Goal: Task Accomplishment & Management: Use online tool/utility

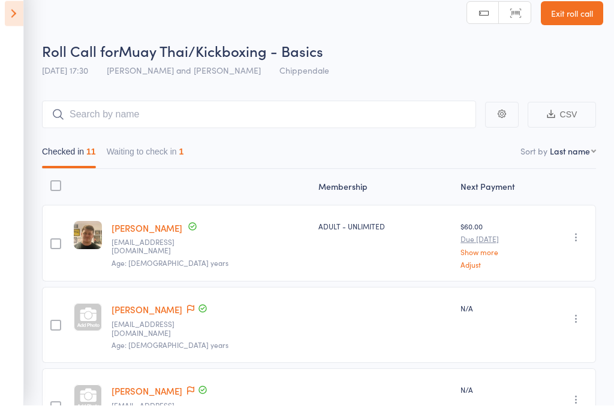
click at [348, 114] on input "search" at bounding box center [259, 128] width 434 height 28
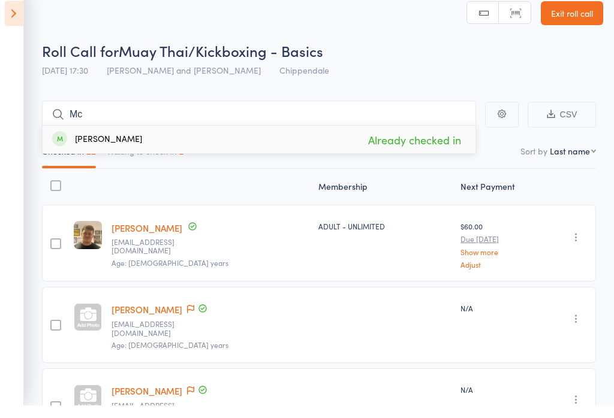
type input "M"
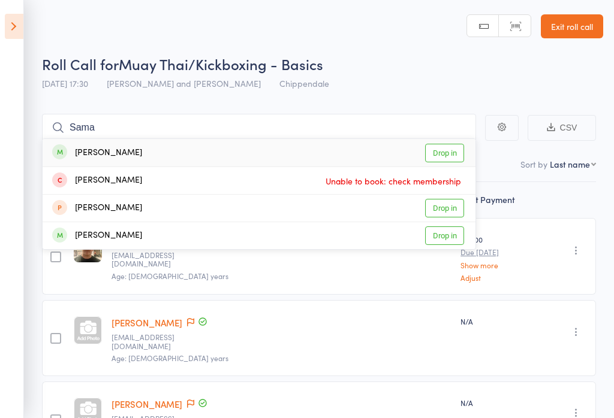
type input "Sama"
click at [454, 149] on link "Drop in" at bounding box center [444, 153] width 39 height 19
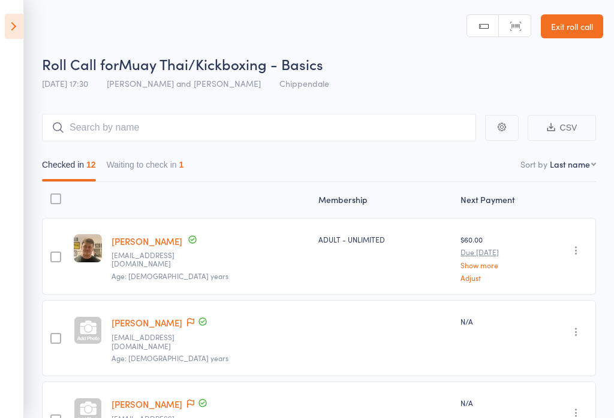
click at [13, 26] on icon at bounding box center [14, 26] width 19 height 25
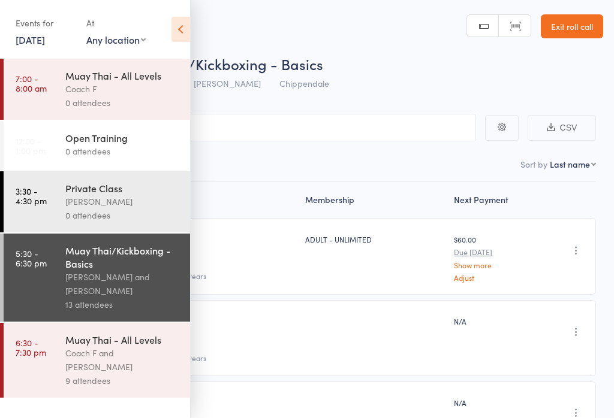
click at [106, 374] on div "Coach F and [PERSON_NAME]" at bounding box center [122, 360] width 114 height 28
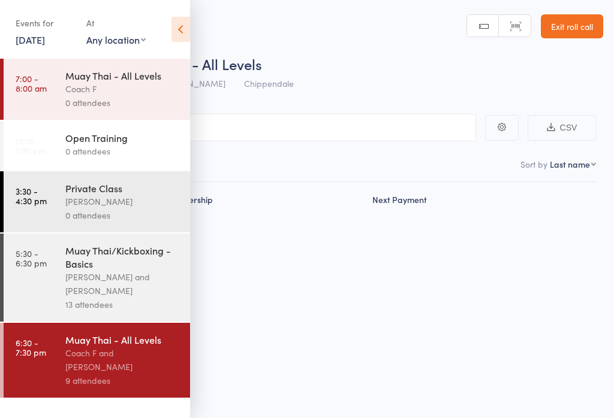
click at [108, 374] on div "Coach F and [PERSON_NAME]" at bounding box center [122, 360] width 114 height 28
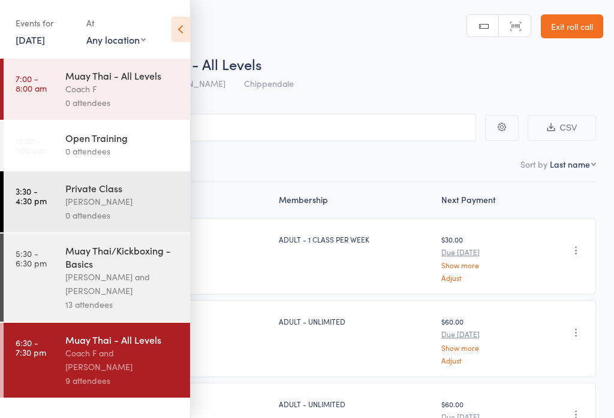
click at [186, 17] on icon at bounding box center [180, 29] width 19 height 25
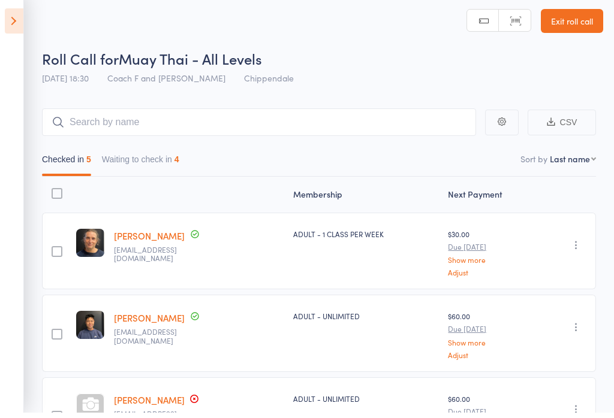
scroll to position [6, 0]
click at [174, 167] on button "Waiting to check in 4" at bounding box center [140, 162] width 77 height 28
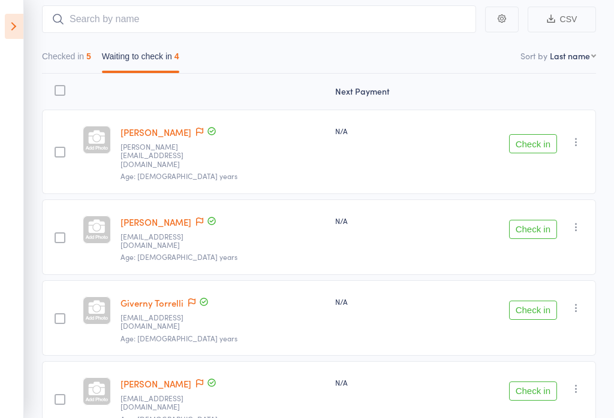
scroll to position [107, 0]
click at [521, 137] on button "Check in" at bounding box center [533, 144] width 48 height 19
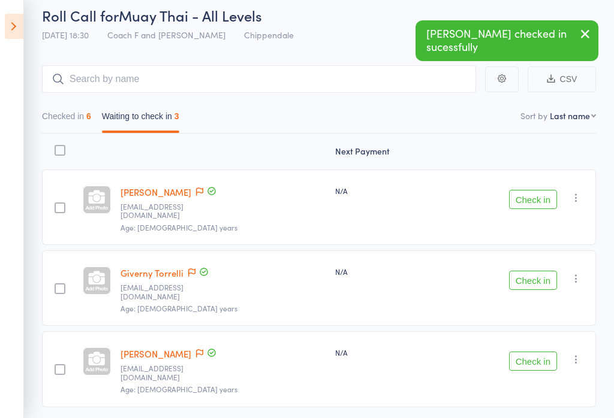
click at [550, 271] on button "Check in" at bounding box center [533, 280] width 48 height 19
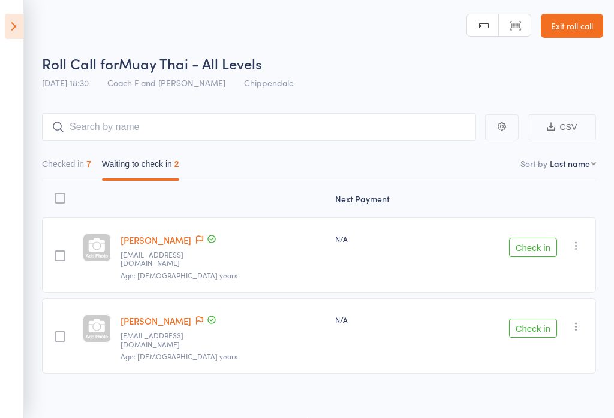
scroll to position [0, 0]
click at [315, 127] on input "search" at bounding box center [259, 128] width 434 height 28
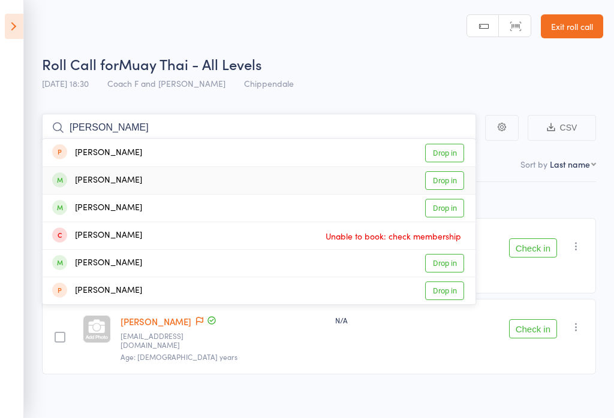
type input "John"
click at [451, 179] on link "Drop in" at bounding box center [444, 180] width 39 height 19
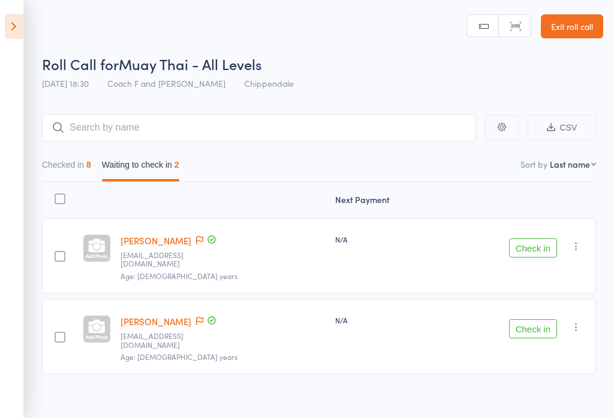
click at [537, 322] on button "Check in" at bounding box center [533, 328] width 48 height 19
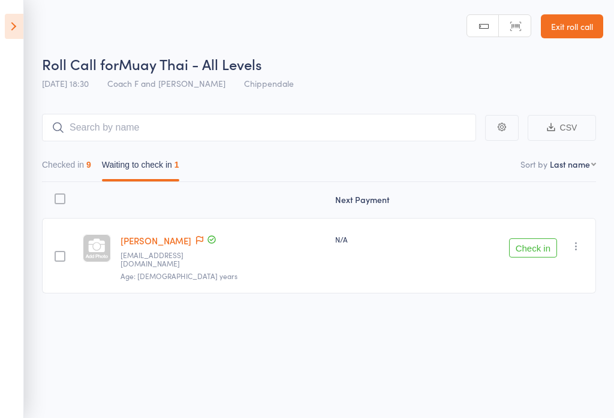
click at [575, 31] on link "Exit roll call" at bounding box center [572, 26] width 62 height 24
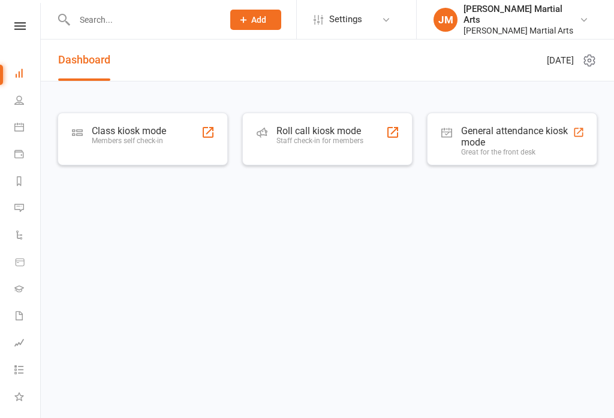
click at [147, 146] on div "Class kiosk mode Members self check-in" at bounding box center [129, 140] width 74 height 31
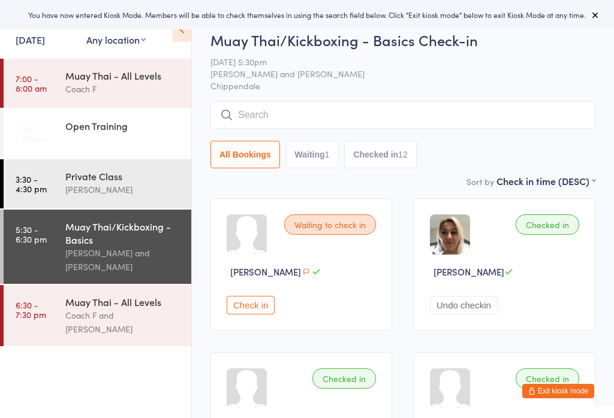
click at [105, 330] on div "Coach F and [PERSON_NAME]" at bounding box center [123, 323] width 116 height 28
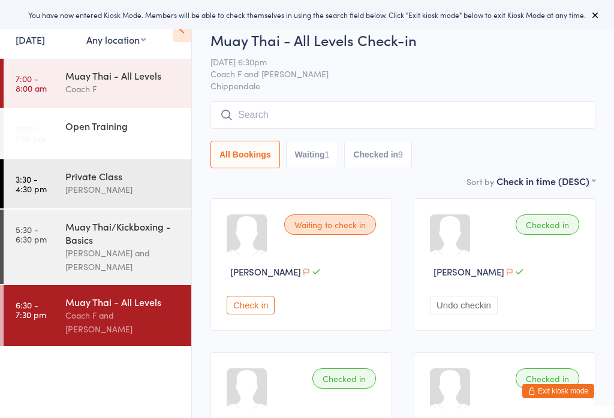
click at [303, 119] on input "search" at bounding box center [402, 115] width 385 height 28
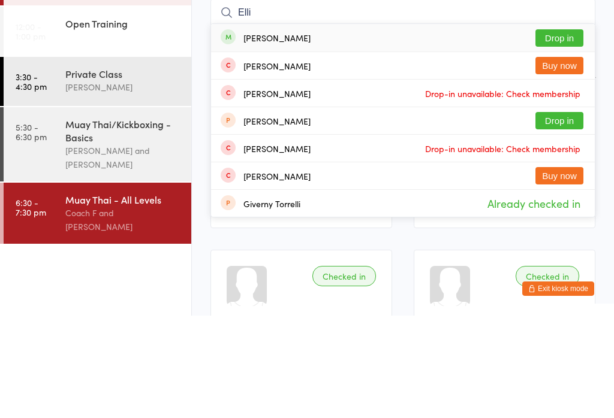
type input "Elli"
click at [565, 132] on button "Drop in" at bounding box center [559, 140] width 48 height 17
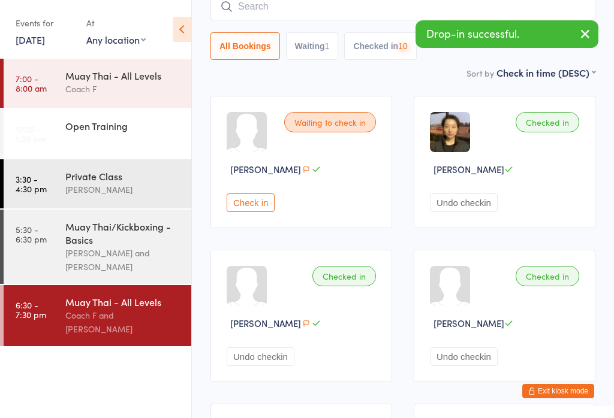
click at [318, 17] on input "search" at bounding box center [402, 7] width 385 height 28
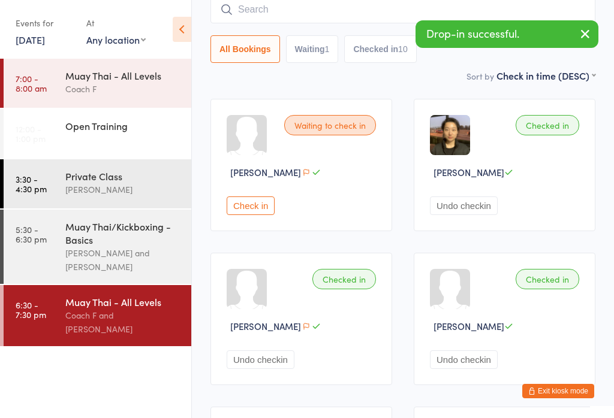
scroll to position [96, 0]
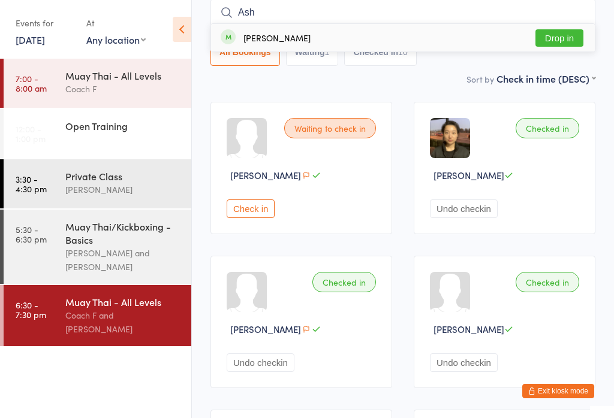
type input "Ash"
click at [561, 32] on button "Drop in" at bounding box center [559, 37] width 48 height 17
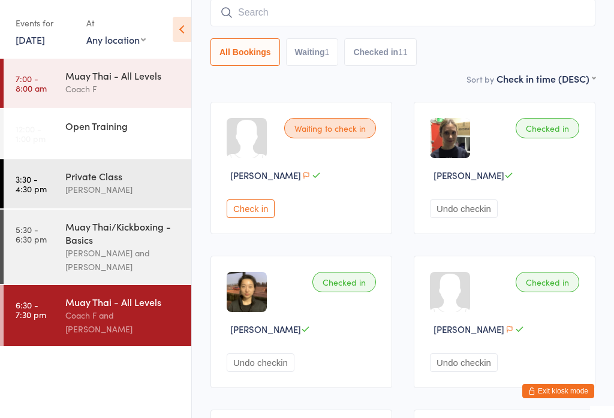
click at [318, 16] on input "search" at bounding box center [402, 13] width 385 height 28
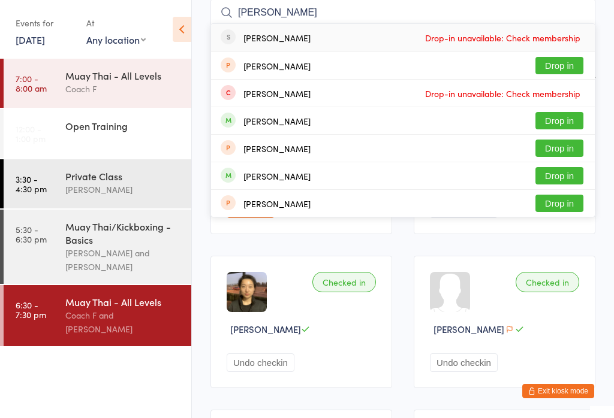
type input "[PERSON_NAME]"
click at [355, 43] on div "[PERSON_NAME] Drop-in unavailable: Check membership" at bounding box center [403, 38] width 384 height 28
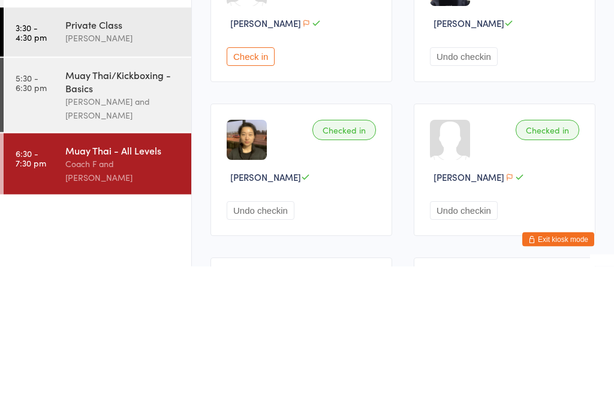
scroll to position [81, 0]
